Goal: Communication & Community: Answer question/provide support

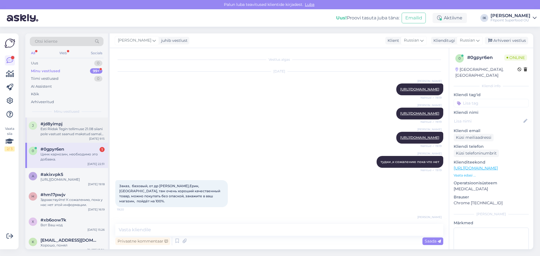
scroll to position [3326, 0]
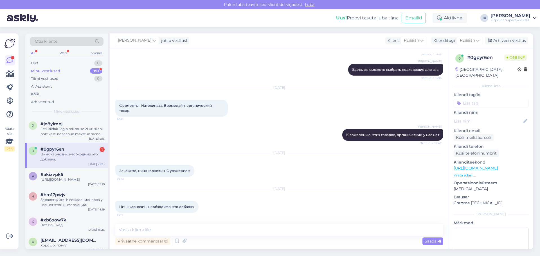
click at [80, 155] on div "Цинк карнозин, необходимо это добавка." at bounding box center [73, 157] width 64 height 10
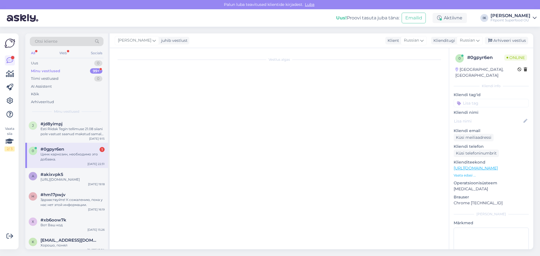
scroll to position [3297, 0]
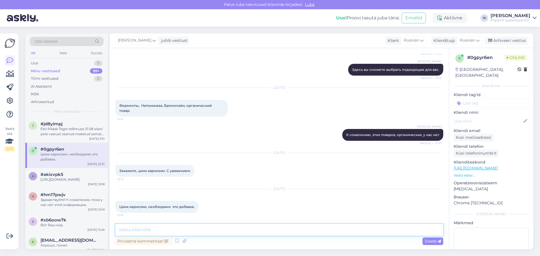
click at [154, 233] on textarea at bounding box center [279, 230] width 328 height 12
type textarea "Добрый день!"
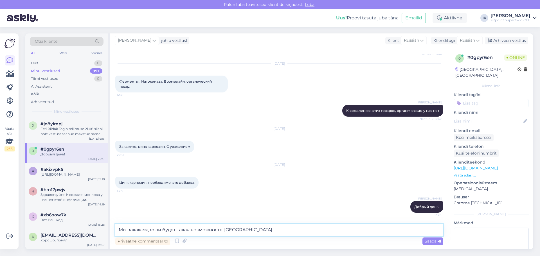
type textarea "Мы закажем, если будет такая возможность. Благодарю!"
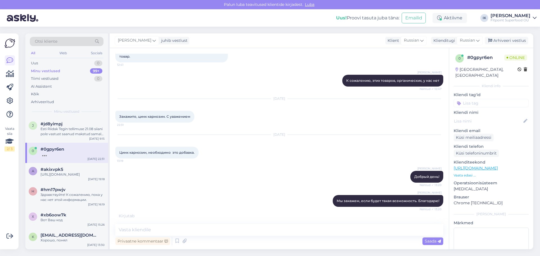
click at [272, 161] on div "[DATE] Цинк карнозин, необходимо это добавка. 13:19" at bounding box center [279, 147] width 328 height 36
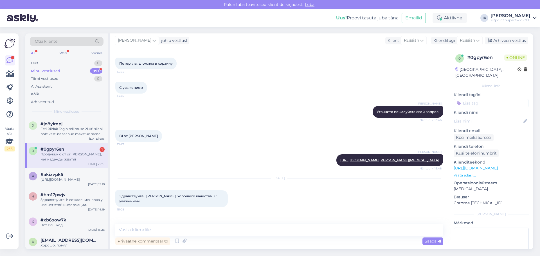
scroll to position [3369, 0]
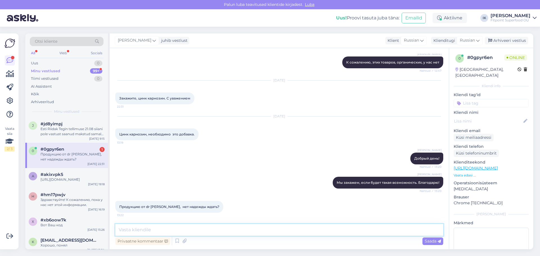
click at [181, 230] on textarea at bounding box center [279, 230] width 328 height 12
type textarea "[PERSON_NAME]"
type textarea "Не могу утверждать, что ее никогда не будет. В этом году, точно не ожидается"
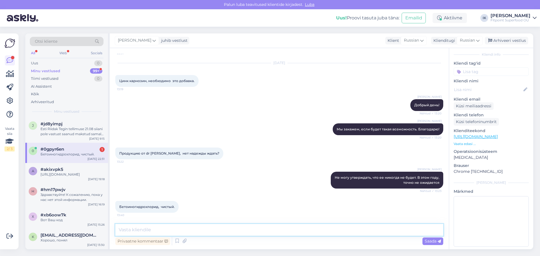
scroll to position [3423, 0]
click at [77, 153] on div "Бетоиногидрохлорид, чистый." at bounding box center [73, 154] width 64 height 5
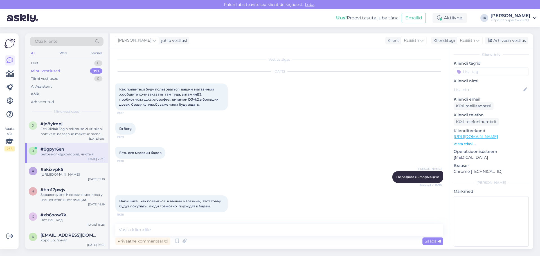
scroll to position [3282, 0]
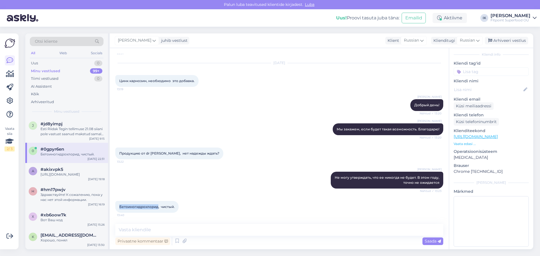
drag, startPoint x: 157, startPoint y: 207, endPoint x: 119, endPoint y: 206, distance: 37.7
click at [119, 206] on span "Бетоиногидрохлорид, чистый." at bounding box center [146, 207] width 55 height 4
copy span "Бетоиногидрохлорид"
paste textarea "[URL][DOMAIN_NAME][MEDICAL_DATA]"
type textarea "[URL][DOMAIN_NAME][MEDICAL_DATA]"
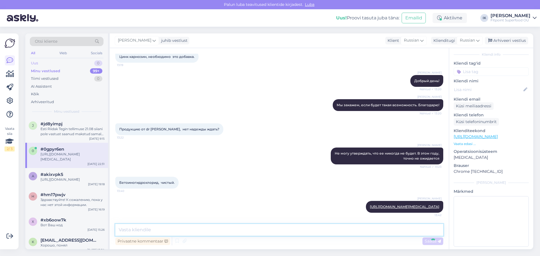
scroll to position [3306, 0]
paste textarea "[URL][DOMAIN_NAME]"
type textarea "[URL][DOMAIN_NAME]"
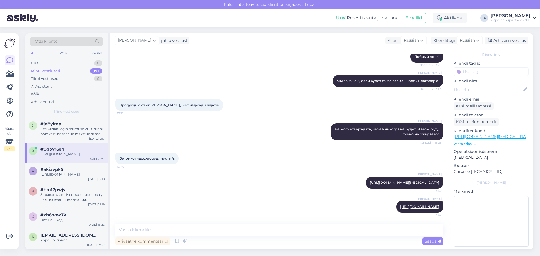
click at [321, 60] on div "[PERSON_NAME] Добрый день! Nähtud ✓ 13:20" at bounding box center [279, 57] width 328 height 24
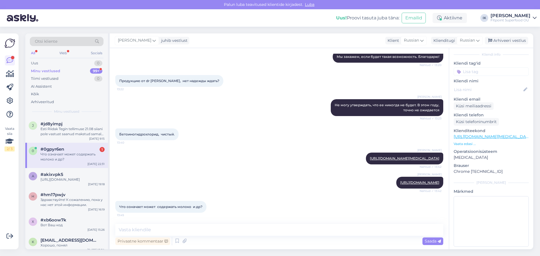
scroll to position [3359, 0]
click at [148, 230] on textarea at bounding box center [279, 230] width 328 height 12
click at [138, 232] on textarea at bounding box center [279, 230] width 328 height 12
type textarea "Это стандартное упоминание"
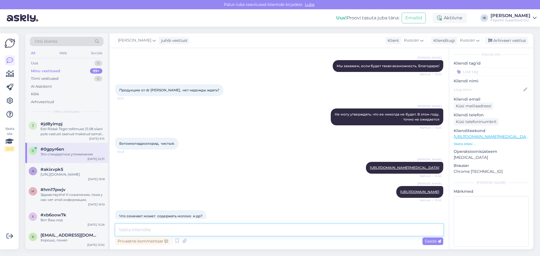
scroll to position [3299, 0]
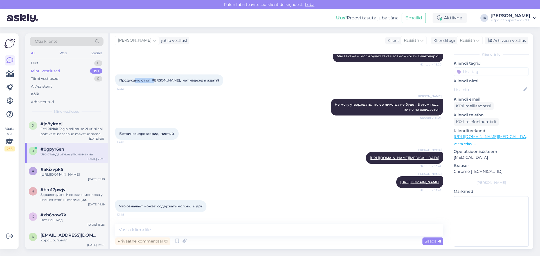
drag, startPoint x: 137, startPoint y: 136, endPoint x: 186, endPoint y: 134, distance: 49.0
click at [156, 86] on div "Продукцию от dr [PERSON_NAME], нет надежды ждать? 13:22" at bounding box center [169, 81] width 108 height 12
click at [263, 93] on div "Продукцию от dr [PERSON_NAME], нет надежды ждать? 13:22" at bounding box center [279, 80] width 328 height 24
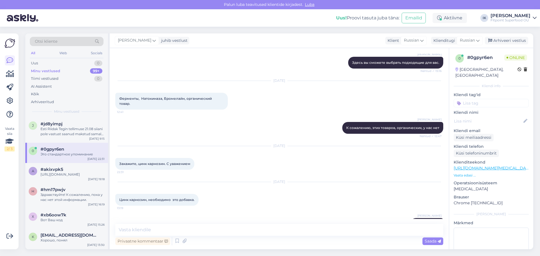
scroll to position [3383, 0]
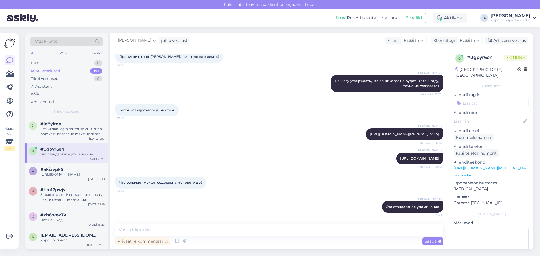
click at [259, 152] on div "[PERSON_NAME] [URL][DOMAIN_NAME] Nähtud ✓ 13:42" at bounding box center [279, 159] width 328 height 24
